Goal: Task Accomplishment & Management: Manage account settings

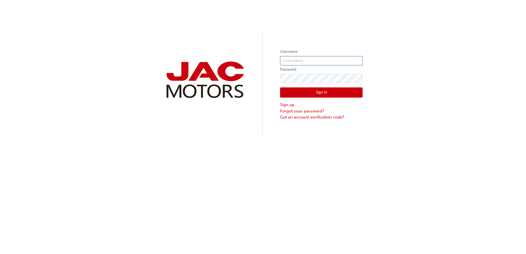
click at [324, 63] on input "text" at bounding box center [321, 60] width 82 height 9
type input "0005737909"
click at [308, 93] on button "Sign In" at bounding box center [321, 92] width 82 height 10
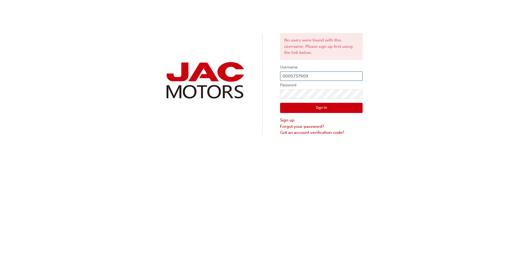
click at [336, 79] on input "0005737909" at bounding box center [321, 75] width 82 height 9
drag, startPoint x: 335, startPoint y: 77, endPoint x: 230, endPoint y: 76, distance: 105.9
click at [230, 76] on div "No users were found with this username. Please sign up first using the link bel…" at bounding box center [263, 68] width 526 height 136
paste input "GJAUS43"
type input "GJAUS43"
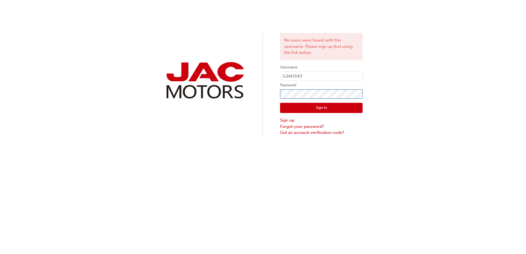
click at [237, 93] on div "No users were found with this username. Please sign up first using the link bel…" at bounding box center [263, 68] width 526 height 136
drag, startPoint x: 285, startPoint y: 109, endPoint x: 339, endPoint y: 94, distance: 55.0
click at [285, 109] on button "Sign In" at bounding box center [321, 108] width 82 height 10
